Goal: Task Accomplishment & Management: Manage account settings

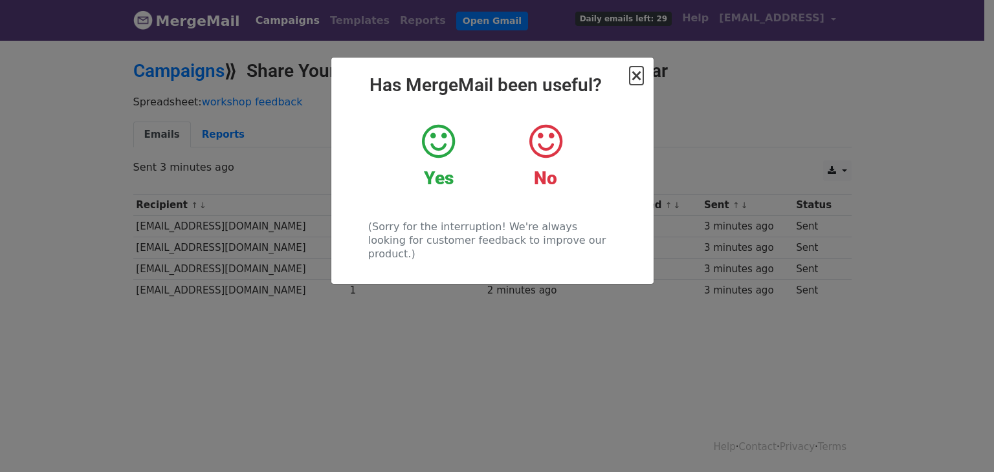
click at [635, 76] on span "×" at bounding box center [636, 76] width 13 height 18
